Goal: Check status: Check status

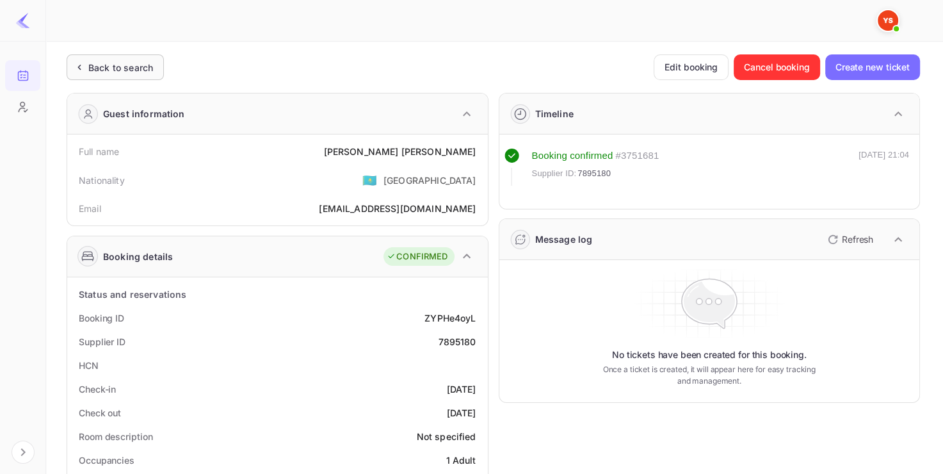
click at [97, 73] on div "Back to search" at bounding box center [120, 67] width 65 height 13
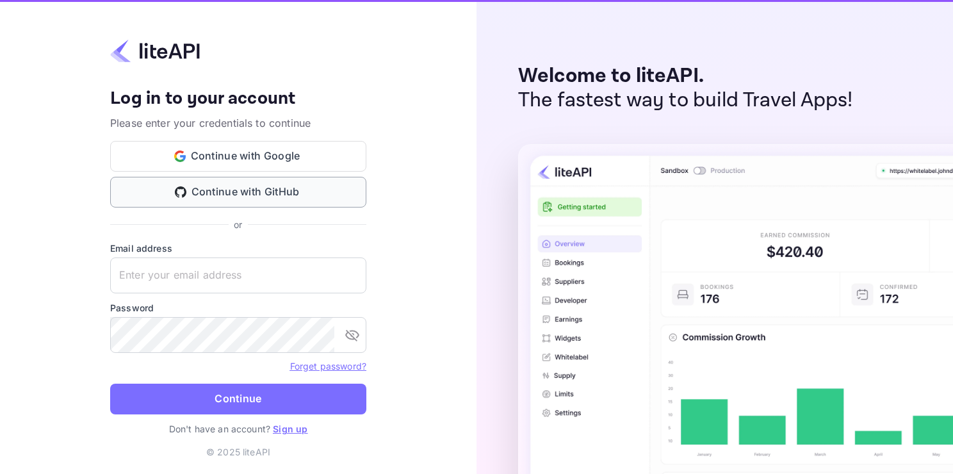
type input "[EMAIL_ADDRESS][DOMAIN_NAME]"
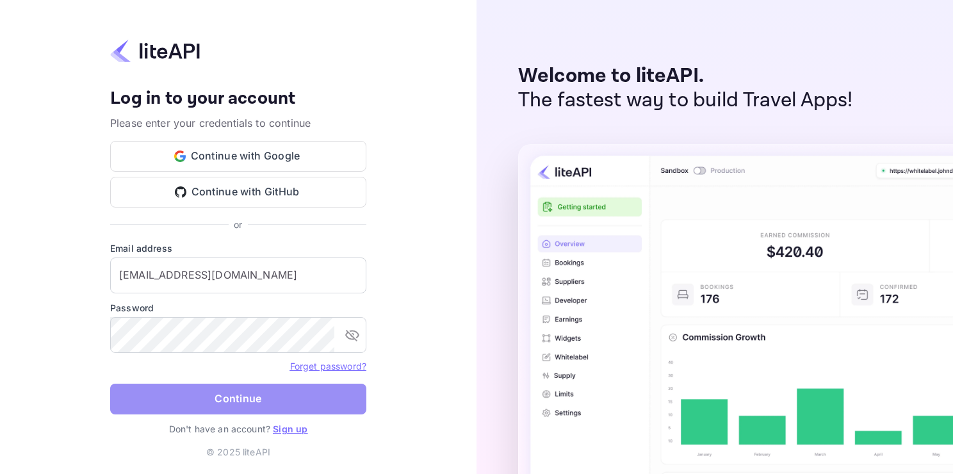
click at [252, 389] on button "Continue" at bounding box center [238, 398] width 256 height 31
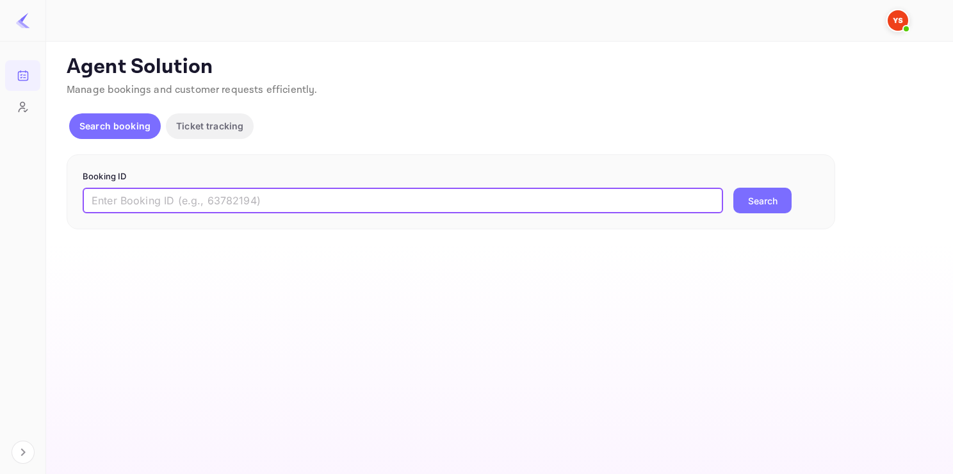
click at [282, 202] on input "text" at bounding box center [403, 201] width 640 height 26
paste input "9138591"
type input "9138591"
click at [733, 188] on button "Search" at bounding box center [762, 201] width 58 height 26
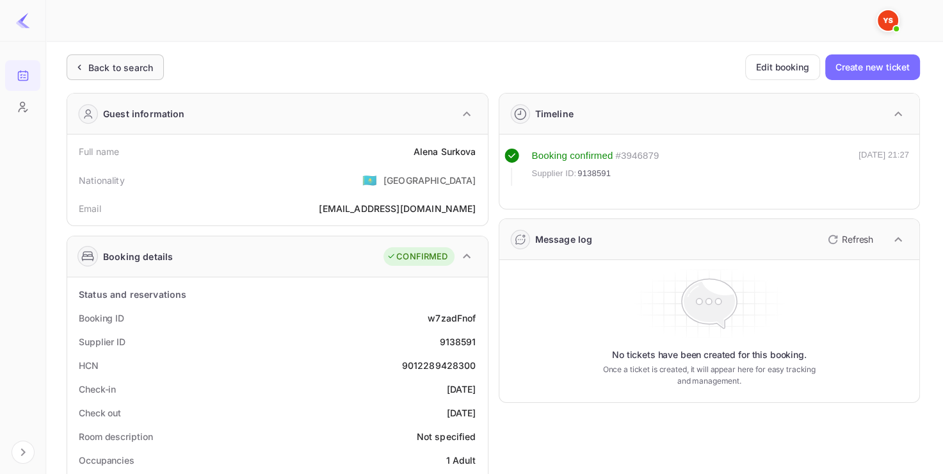
click at [114, 61] on div "Back to search" at bounding box center [120, 67] width 65 height 13
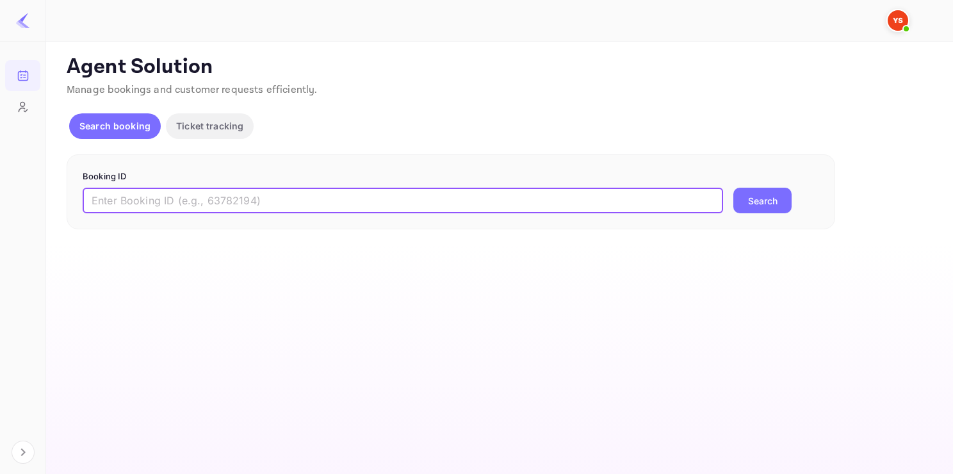
paste input "7527073"
click at [166, 211] on input "7527073" at bounding box center [403, 201] width 640 height 26
type input "7527073"
click at [733, 188] on button "Search" at bounding box center [762, 201] width 58 height 26
